Goal: Transaction & Acquisition: Purchase product/service

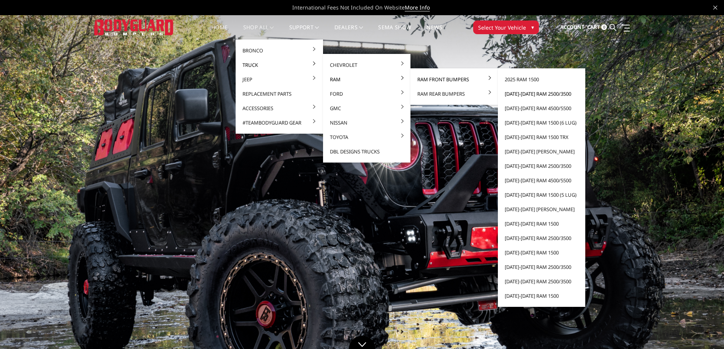
click at [524, 92] on link "[DATE]-[DATE] Ram 2500/3500" at bounding box center [541, 94] width 81 height 14
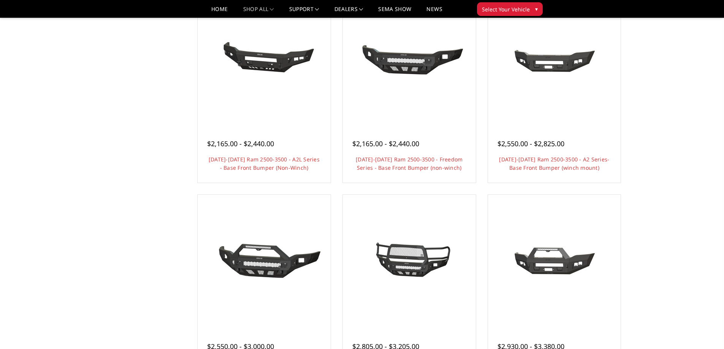
scroll to position [266, 0]
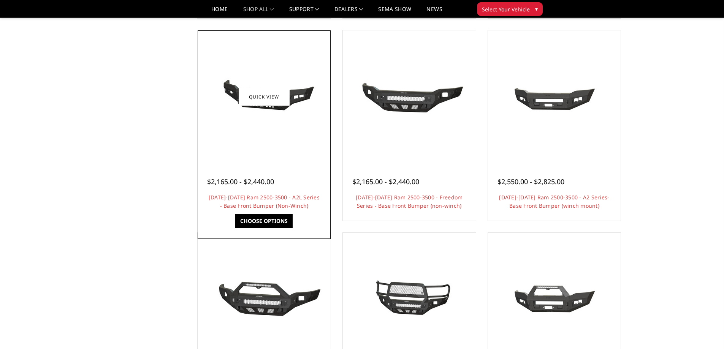
click at [253, 202] on h4 "2019-2024 Ram 2500-3500 - A2L Series - Base Front Bumper (Non-Winch)" at bounding box center [264, 202] width 114 height 17
click at [255, 224] on link "Choose Options" at bounding box center [263, 221] width 57 height 14
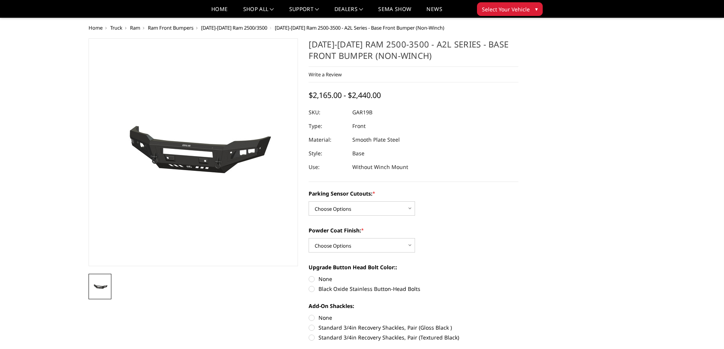
scroll to position [38, 0]
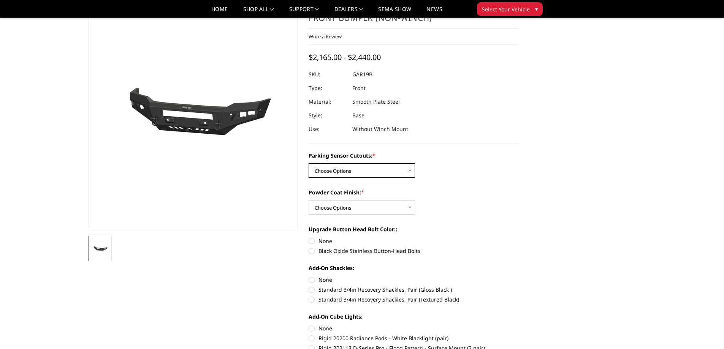
click at [380, 169] on select "Choose Options No - Without Parking Sensor Cutouts Yes - With Parking Sensor Cu…" at bounding box center [362, 170] width 106 height 14
select select "3479"
click at [309, 163] on select "Choose Options No - Without Parking Sensor Cutouts Yes - With Parking Sensor Cu…" at bounding box center [362, 170] width 106 height 14
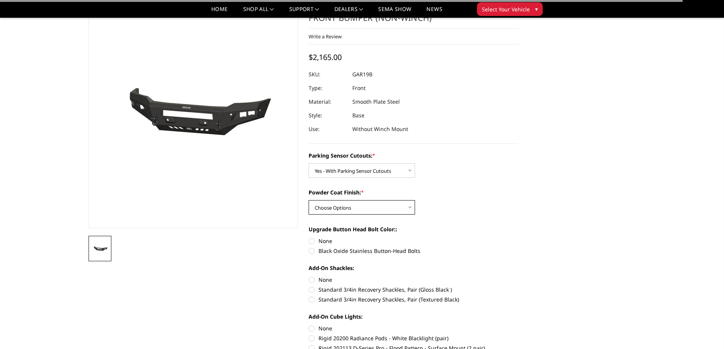
click at [372, 207] on select "Choose Options Bare Metal Textured Black Powder Coat" at bounding box center [362, 207] width 106 height 14
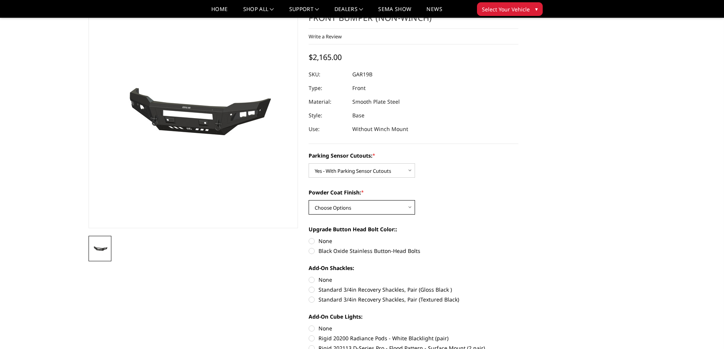
select select "3480"
click at [309, 200] on select "Choose Options Bare Metal Textured Black Powder Coat" at bounding box center [362, 207] width 106 height 14
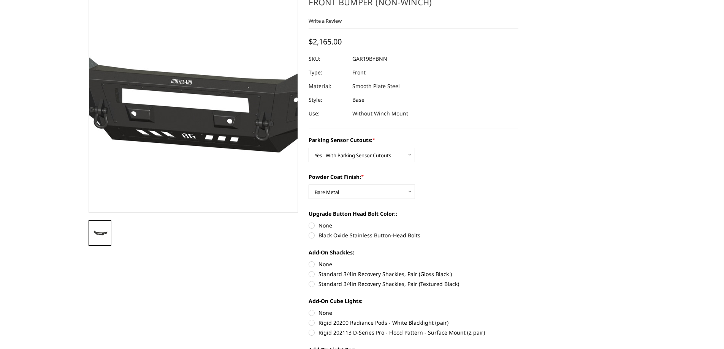
scroll to position [0, 0]
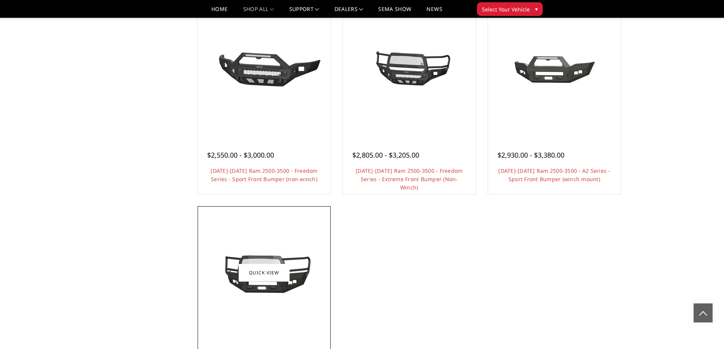
scroll to position [268, 0]
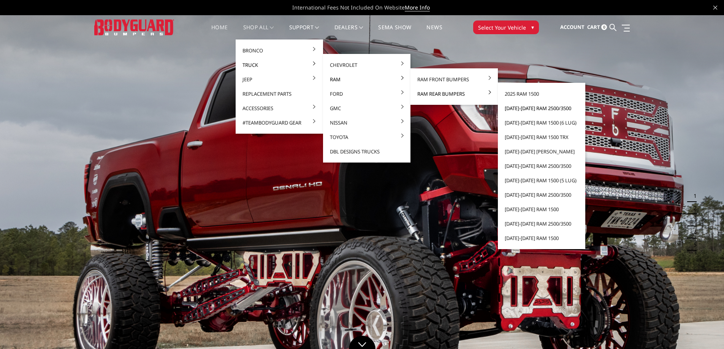
click at [542, 109] on link "[DATE]-[DATE] Ram 2500/3500" at bounding box center [541, 108] width 81 height 14
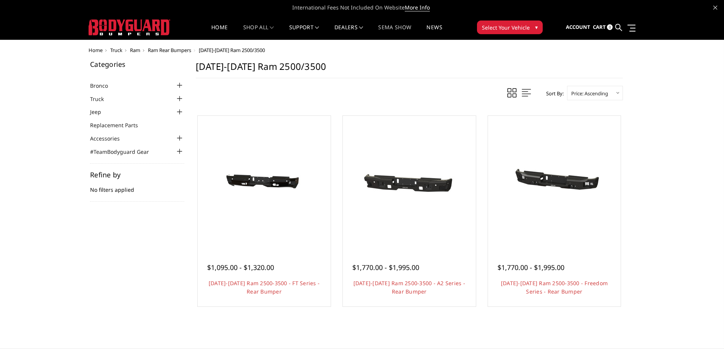
click at [396, 27] on link "SEMA Show" at bounding box center [394, 32] width 33 height 15
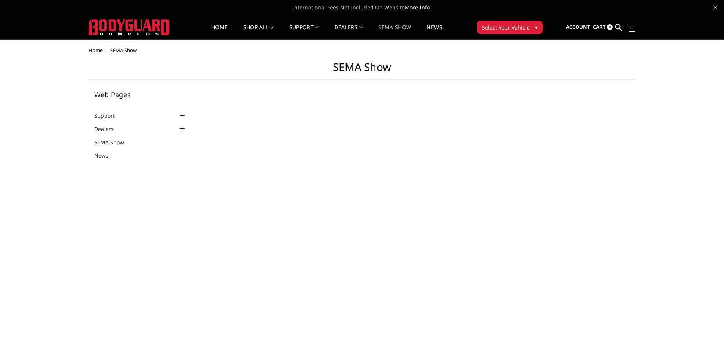
select select "US"
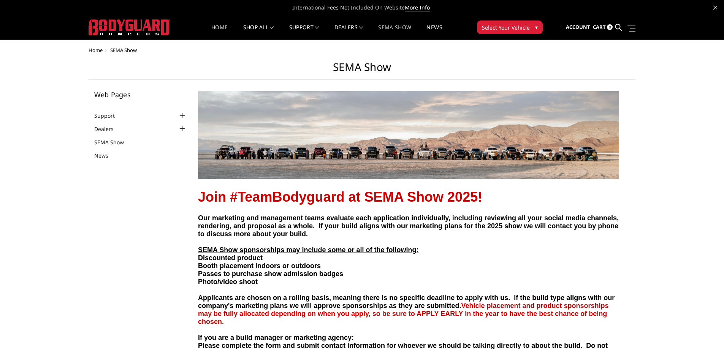
click at [214, 30] on link "Home" at bounding box center [219, 32] width 16 height 15
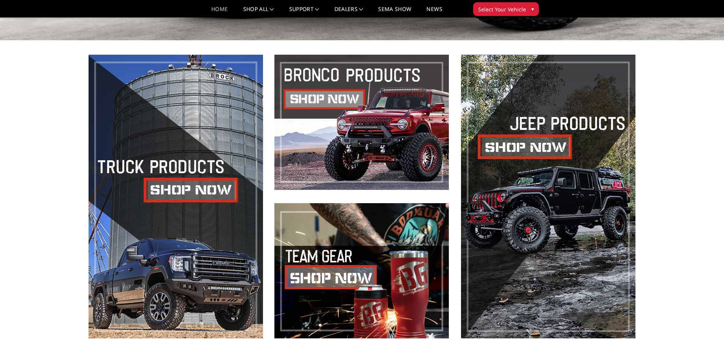
scroll to position [532, 0]
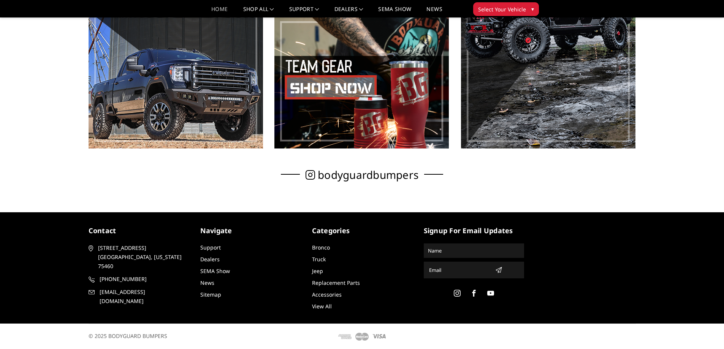
click at [324, 308] on link "View All" at bounding box center [322, 306] width 20 height 7
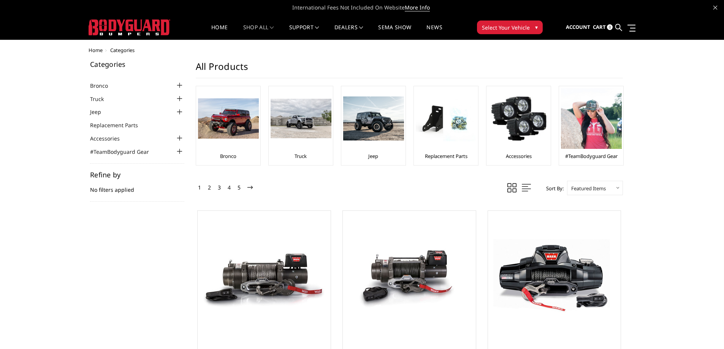
click at [95, 51] on span "Home" at bounding box center [96, 50] width 14 height 7
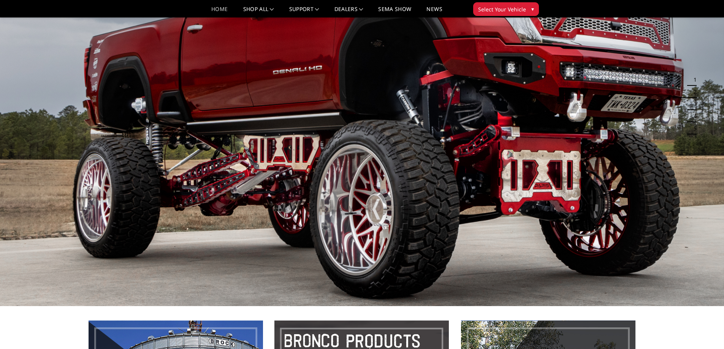
scroll to position [38, 0]
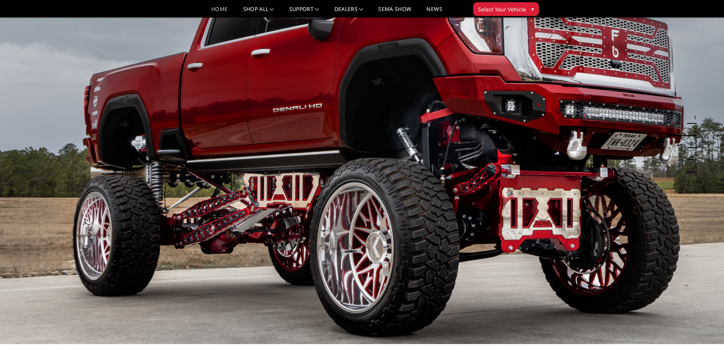
click at [686, 188] on img at bounding box center [362, 141] width 724 height 408
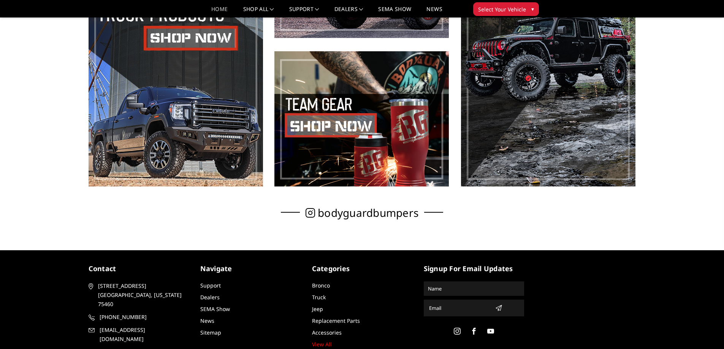
scroll to position [532, 0]
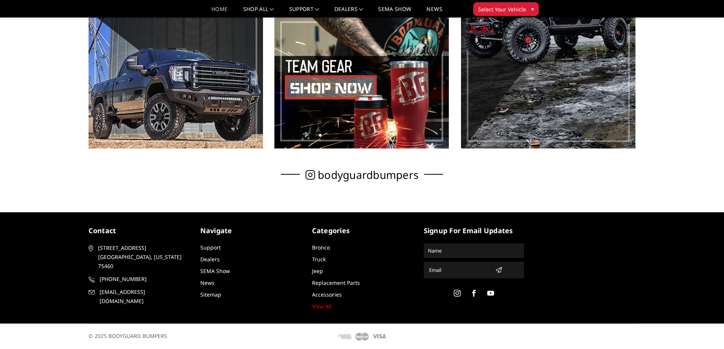
click at [312, 175] on use at bounding box center [311, 175] width 10 height 10
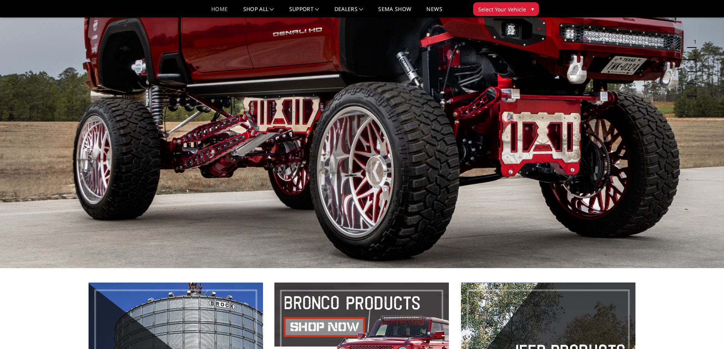
scroll to position [0, 0]
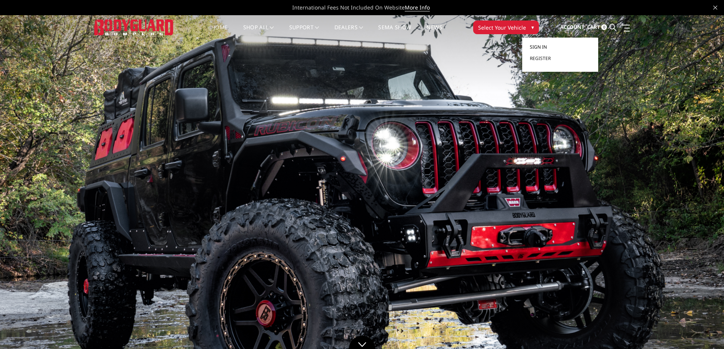
click at [542, 46] on span "Sign in" at bounding box center [538, 47] width 17 height 6
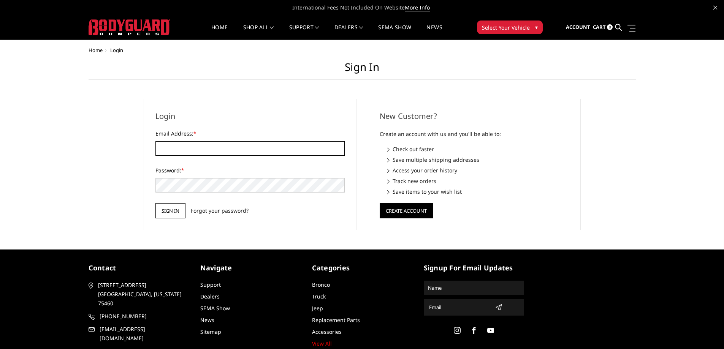
type input "[EMAIL_ADDRESS][DOMAIN_NAME]"
click at [164, 216] on input "Sign in" at bounding box center [170, 210] width 30 height 15
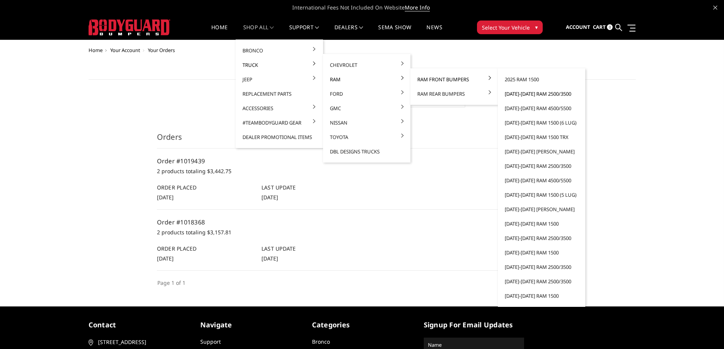
click at [534, 94] on link "[DATE]-[DATE] Ram 2500/3500" at bounding box center [541, 94] width 81 height 14
